Goal: Task Accomplishment & Management: Complete application form

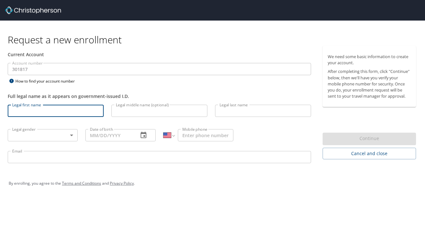
select select "US"
type input "[PERSON_NAME]"
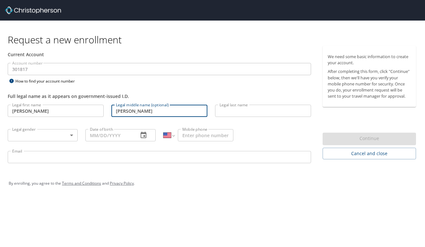
type input "[PERSON_NAME]"
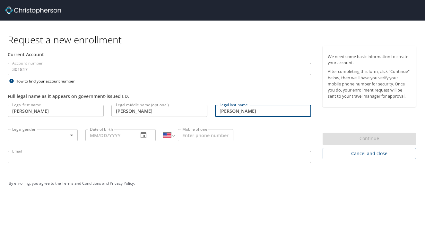
type input "[PERSON_NAME]"
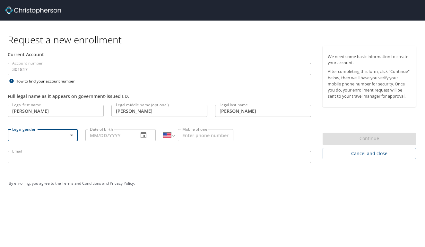
click at [24, 131] on body "Request a new enrollment Current Account Account number 301817 Account number H…" at bounding box center [212, 123] width 425 height 247
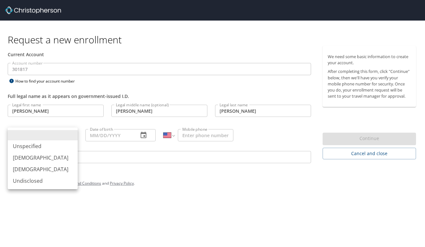
click at [29, 167] on li "[DEMOGRAPHIC_DATA]" at bounding box center [43, 169] width 70 height 12
type input "[DEMOGRAPHIC_DATA]"
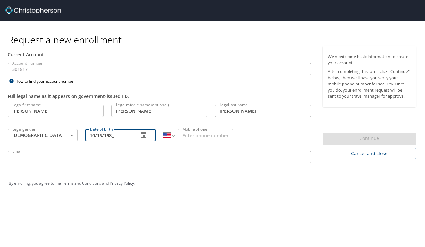
type input "[DATE]"
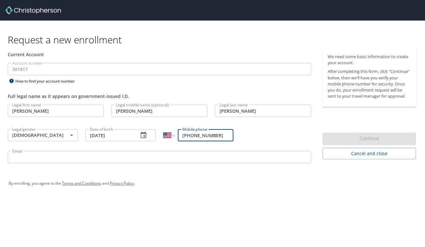
type input "[PHONE_NUMBER]"
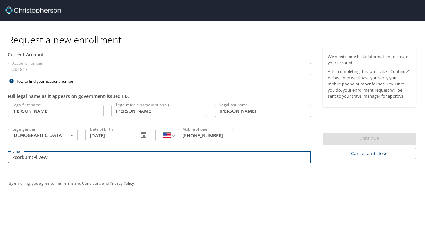
type input "kcorkum@livewa"
type input "[EMAIL_ADDRESS][DOMAIN_NAME]"
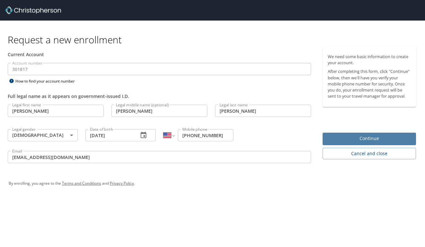
click at [382, 137] on span "Continue" at bounding box center [368, 138] width 83 height 8
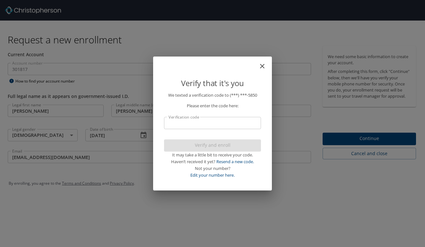
click at [196, 123] on input "Verification code" at bounding box center [212, 123] width 97 height 12
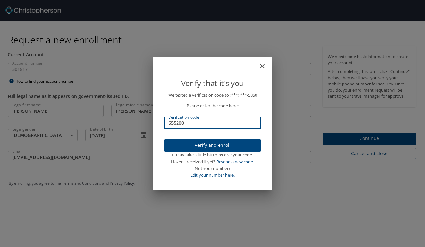
type input "655200"
click at [202, 148] on span "Verify and enroll" at bounding box center [212, 145] width 87 height 8
